Goal: Information Seeking & Learning: Learn about a topic

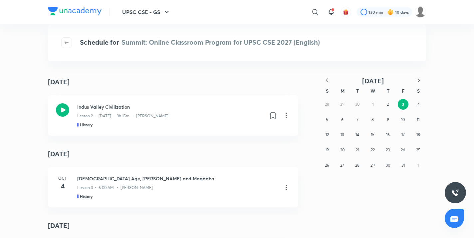
click at [326, 79] on icon "button" at bounding box center [327, 80] width 7 height 7
click at [358, 152] on abbr "23" at bounding box center [358, 149] width 4 height 5
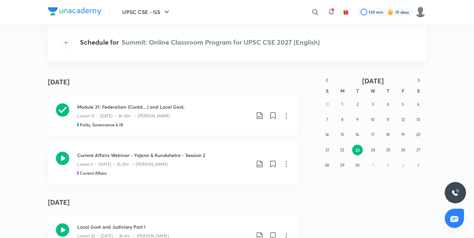
click at [258, 114] on icon at bounding box center [260, 116] width 8 height 8
click at [216, 149] on p "With annotation" at bounding box center [207, 151] width 34 height 7
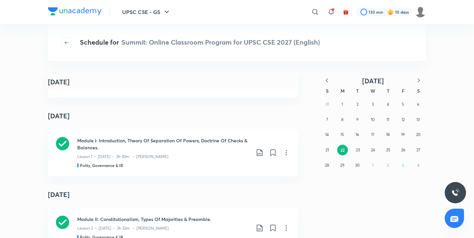
scroll to position [12795, 0]
click at [357, 150] on abbr "23" at bounding box center [358, 149] width 4 height 5
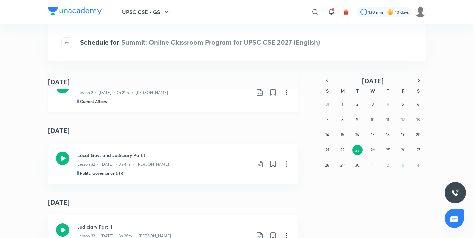
scroll to position [102, 0]
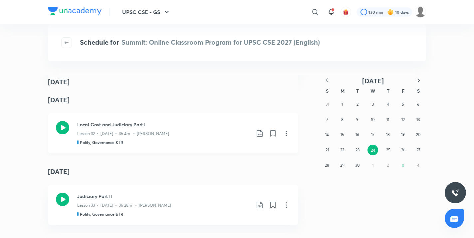
click at [260, 132] on icon at bounding box center [260, 133] width 8 height 8
click at [218, 168] on p "With annotation" at bounding box center [207, 168] width 34 height 7
click at [63, 130] on icon at bounding box center [62, 127] width 13 height 13
